Goal: Task Accomplishment & Management: Manage account settings

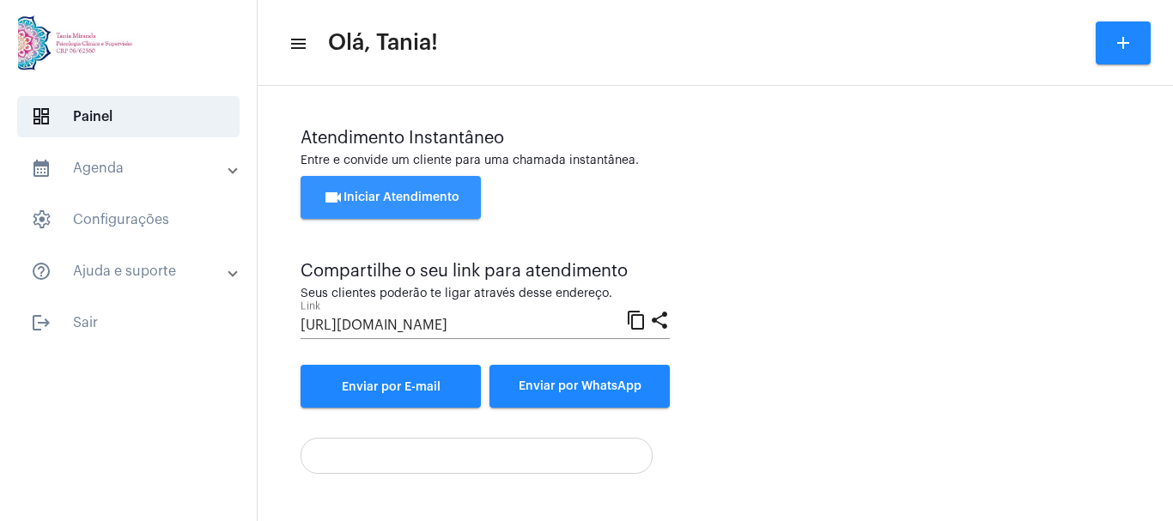
click at [371, 197] on span "videocam Iniciar Atendimento" at bounding box center [391, 197] width 137 height 12
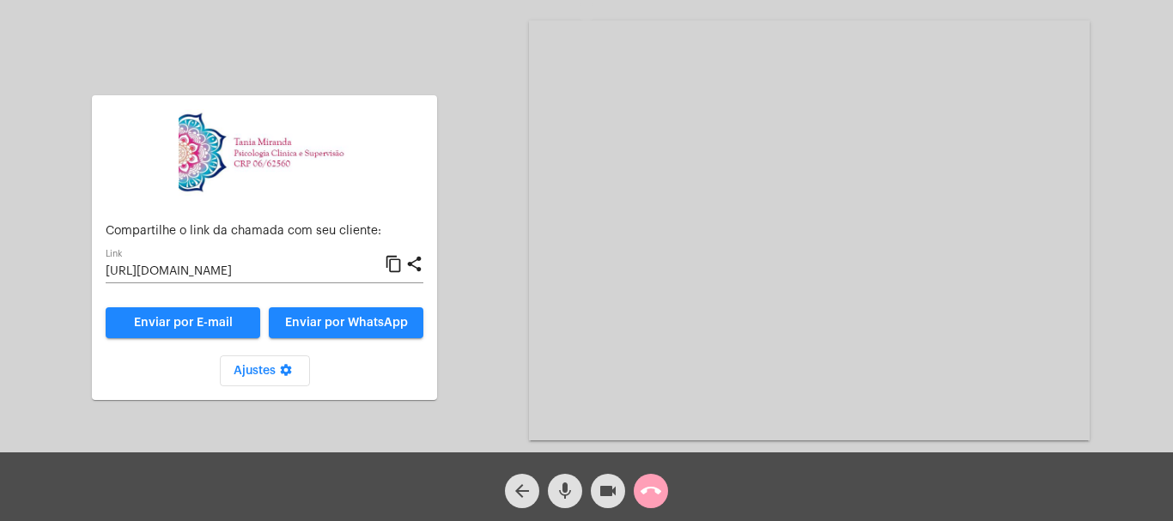
click at [653, 488] on mat-icon "call_end" at bounding box center [651, 491] width 21 height 21
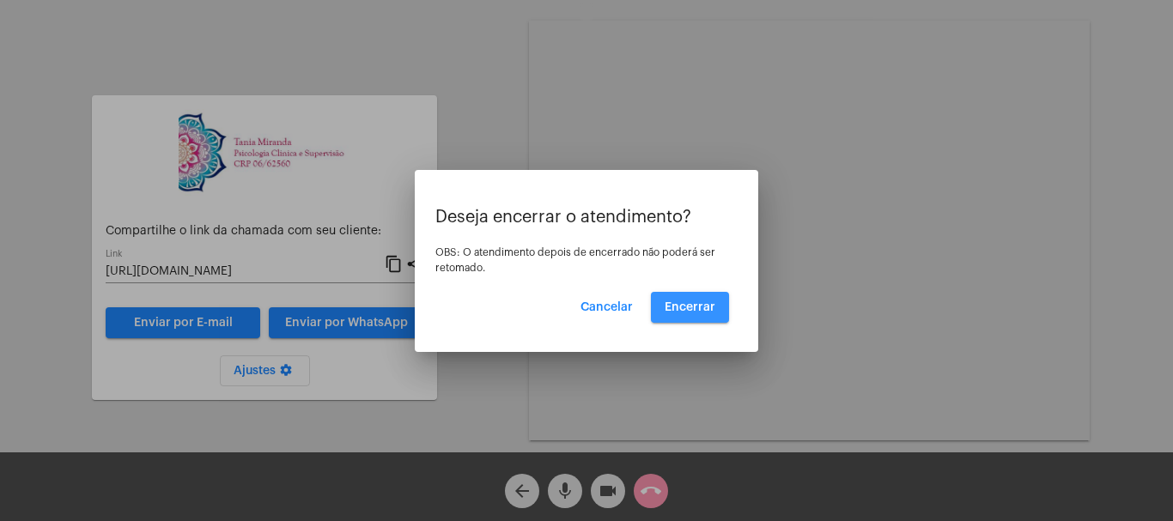
click at [698, 299] on button "Encerrar" at bounding box center [690, 307] width 78 height 31
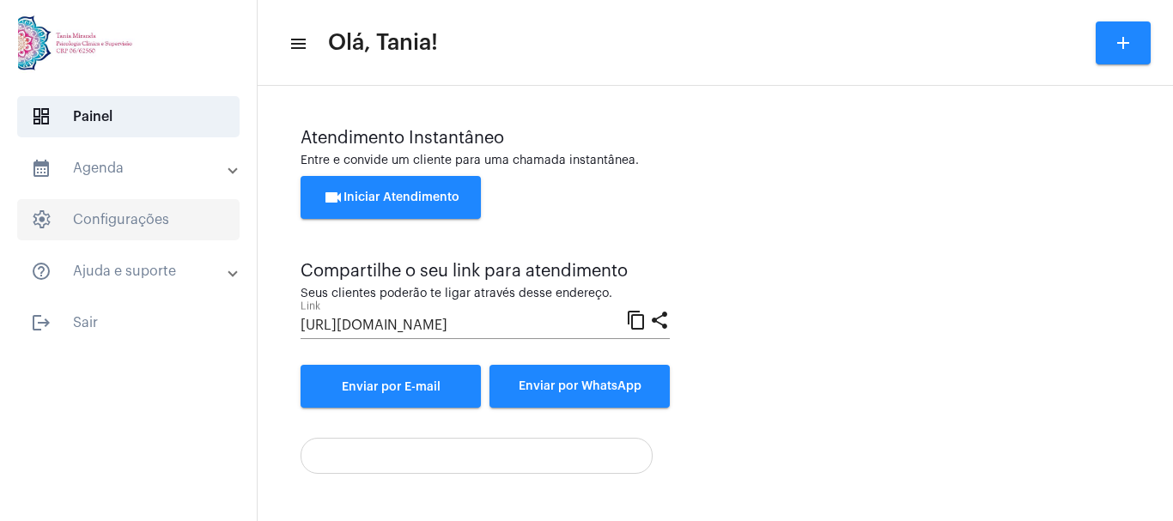
click at [118, 219] on span "settings Configurações" at bounding box center [128, 219] width 222 height 41
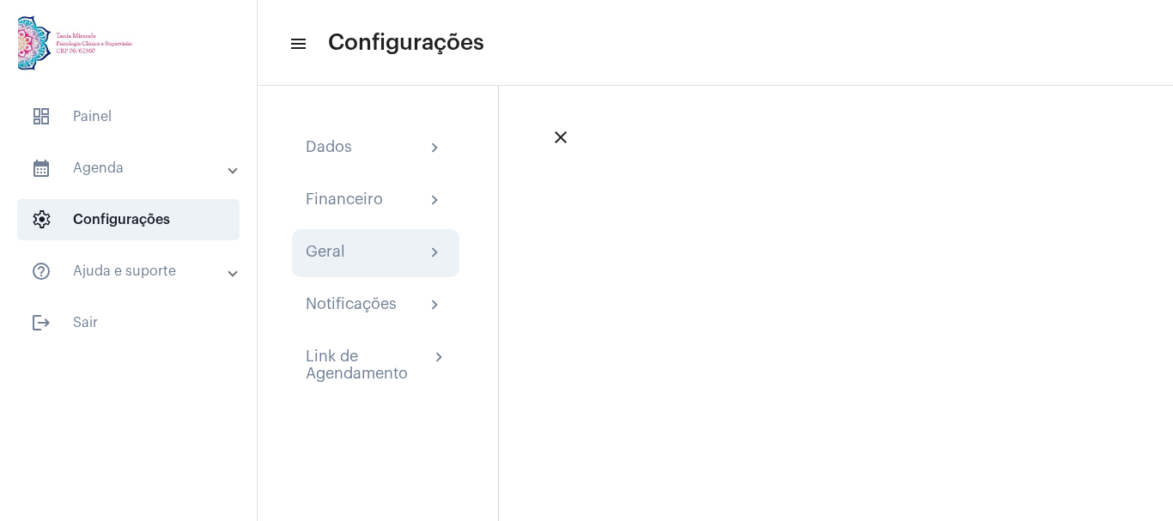
click at [333, 250] on div "Geral" at bounding box center [326, 253] width 40 height 21
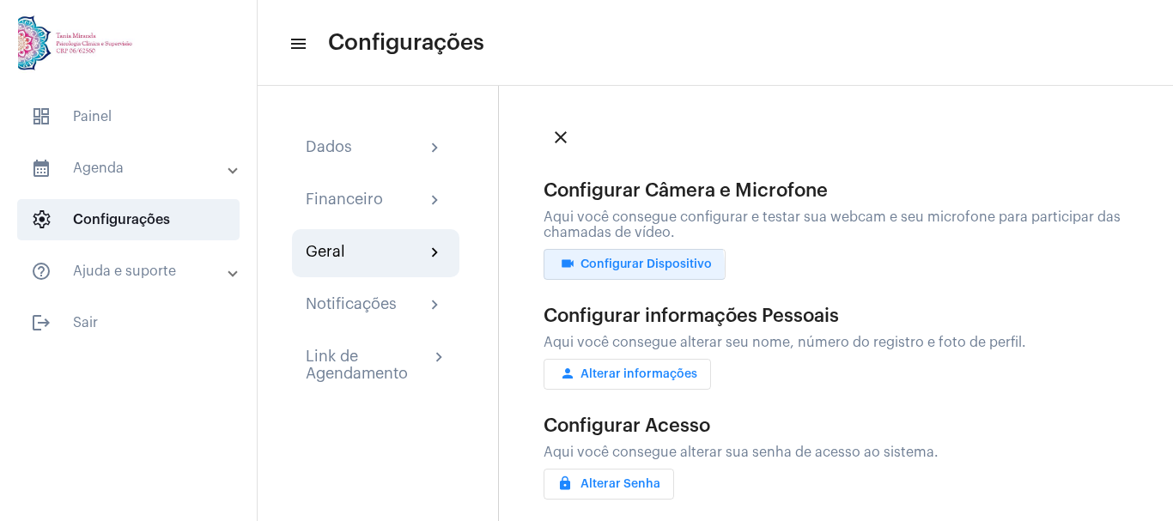
click at [631, 268] on span "videocam Configurar Dispositivo" at bounding box center [634, 264] width 155 height 12
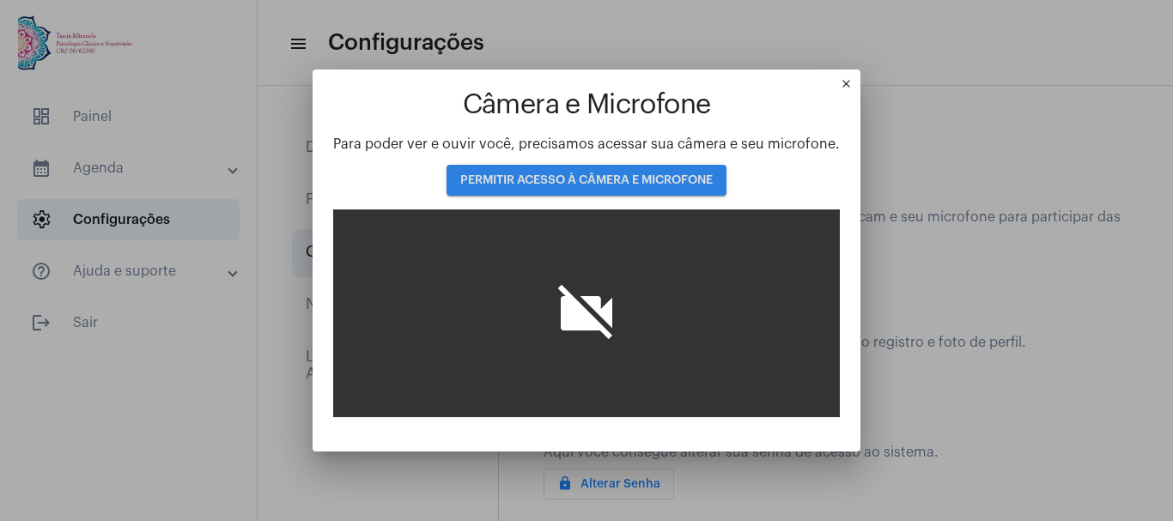
click at [584, 174] on span "PERMITIR ACESSO À CÂMERA E MICROFONE" at bounding box center [586, 180] width 252 height 12
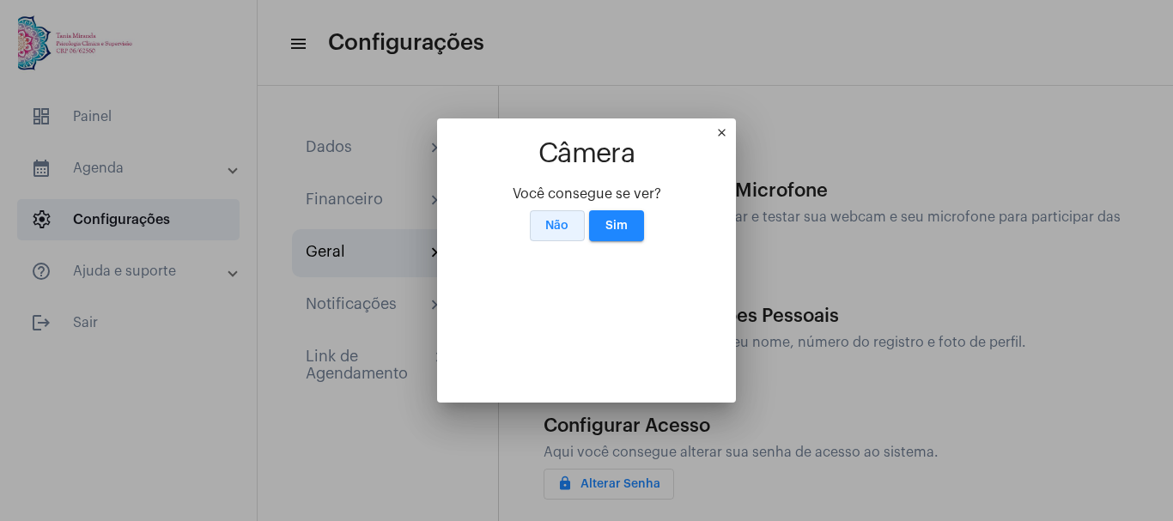
click at [550, 220] on span "Não" at bounding box center [556, 226] width 23 height 12
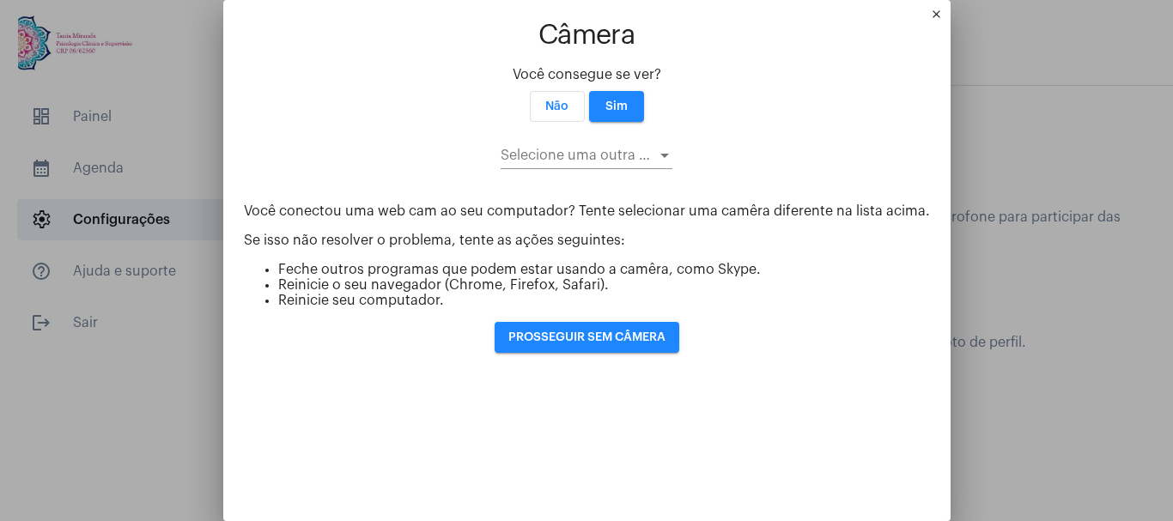
click at [930, 14] on mat-icon "close" at bounding box center [940, 18] width 21 height 21
